Goal: Find contact information: Obtain details needed to contact an individual or organization

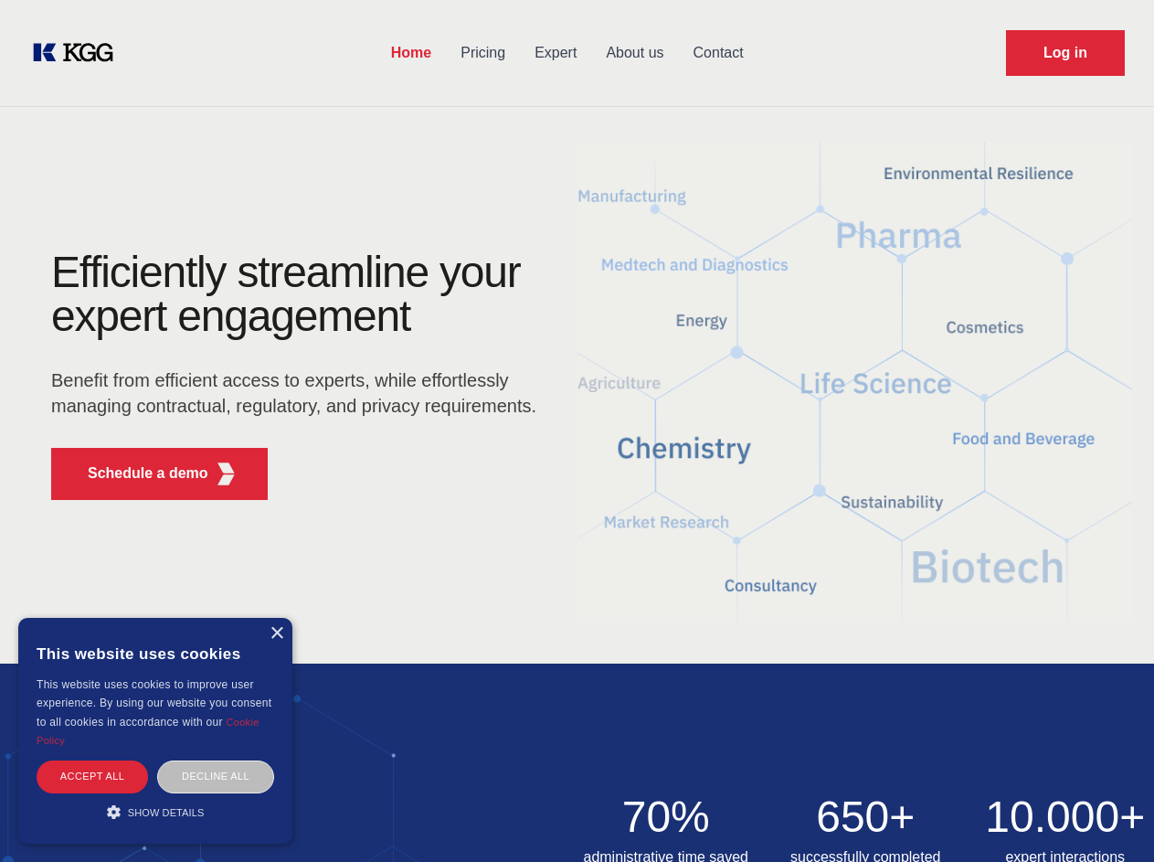
click at [577, 430] on div "Efficiently streamline your expert engagement Benefit from efficient access to …" at bounding box center [300, 382] width 556 height 264
click at [137, 473] on p "Schedule a demo" at bounding box center [148, 473] width 121 height 22
click at [276, 633] on div "× This website uses cookies This website uses cookies to improve user experienc…" at bounding box center [155, 731] width 274 height 226
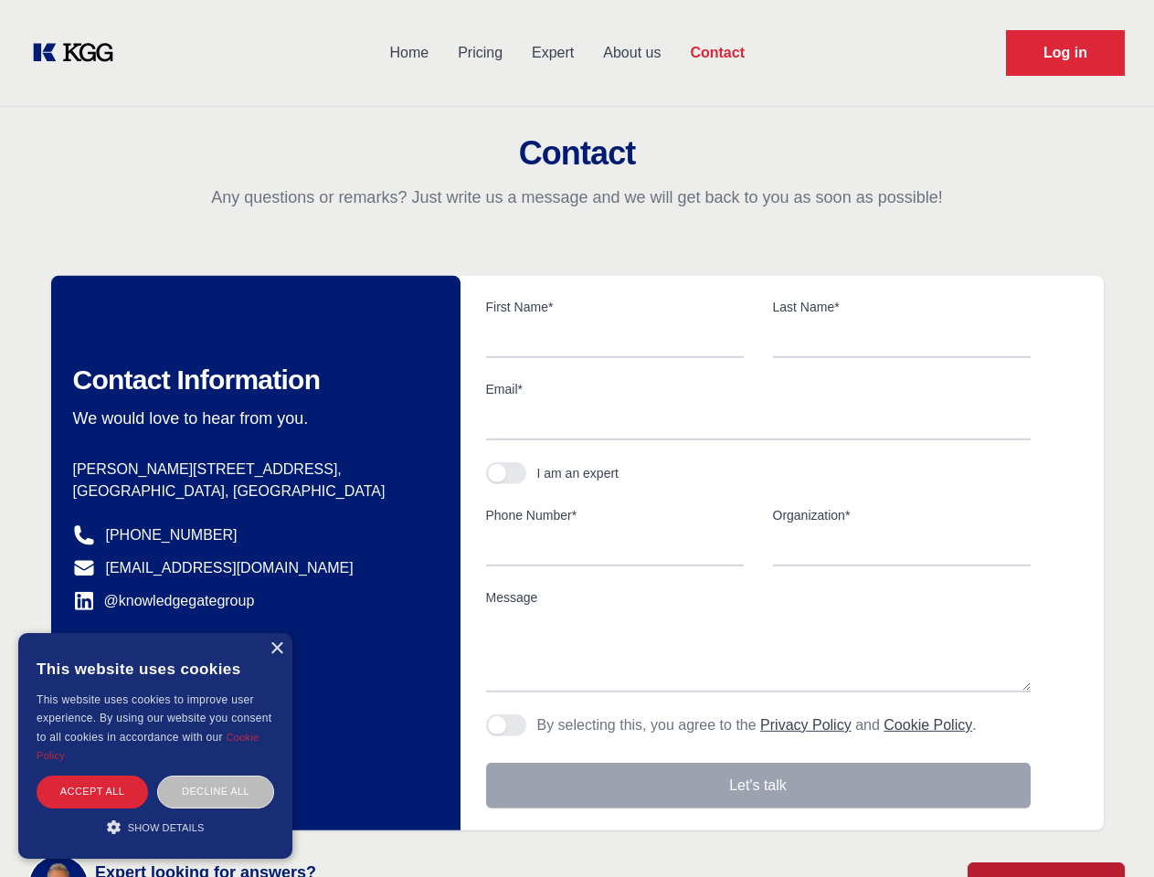
click at [92, 776] on div "Accept all" at bounding box center [92, 792] width 111 height 32
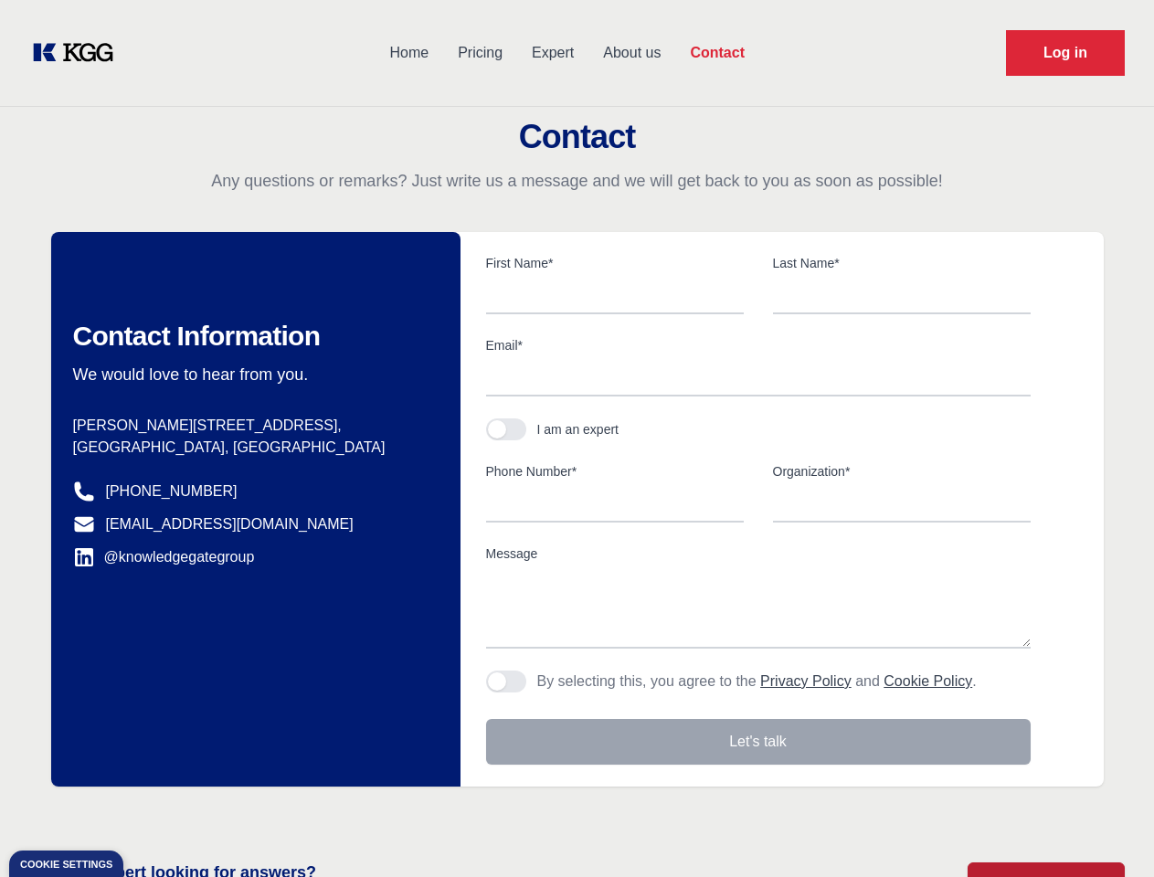
click at [216, 776] on div "Contact Information We would love to hear from you. Postal address [PERSON_NAME…" at bounding box center [255, 509] width 409 height 555
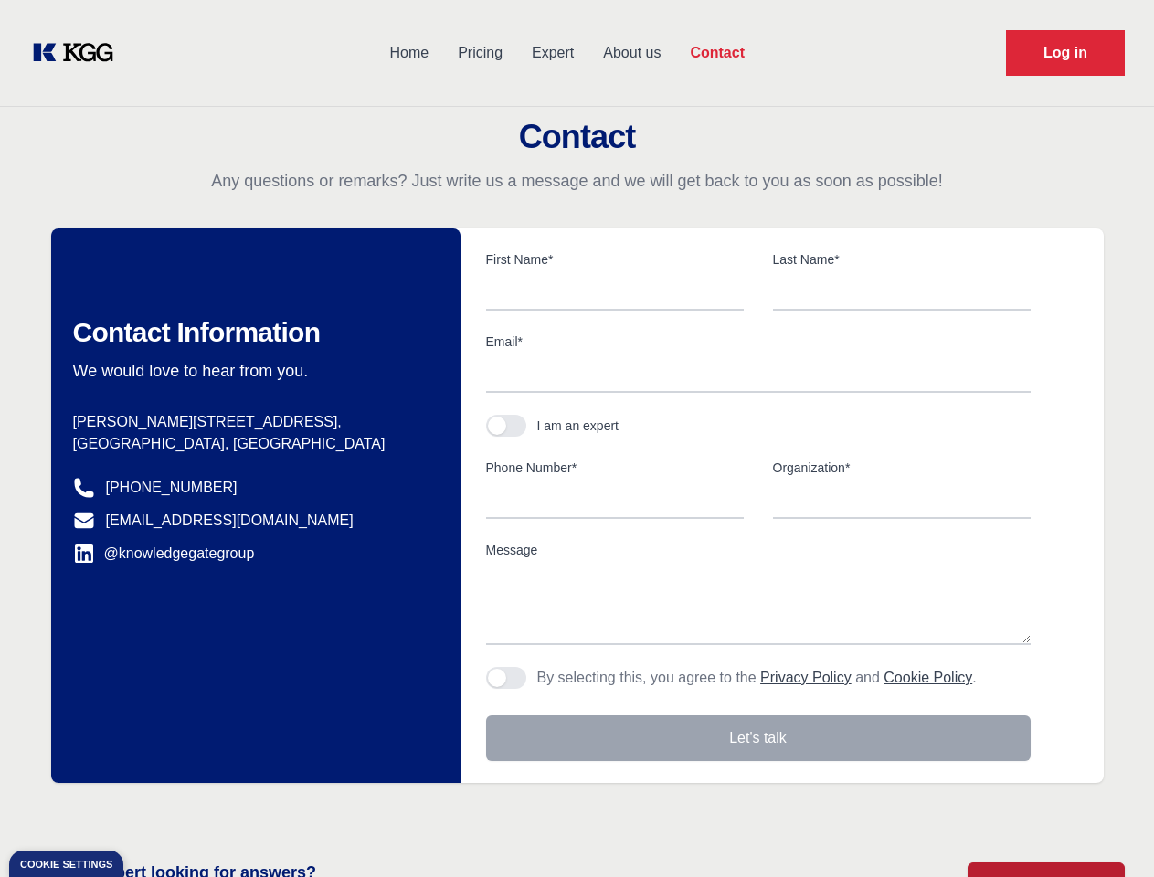
click at [155, 811] on main "Contact Any questions or remarks? Just write us a message and we will get back …" at bounding box center [577, 475] width 1154 height 951
